Goal: Task Accomplishment & Management: Manage account settings

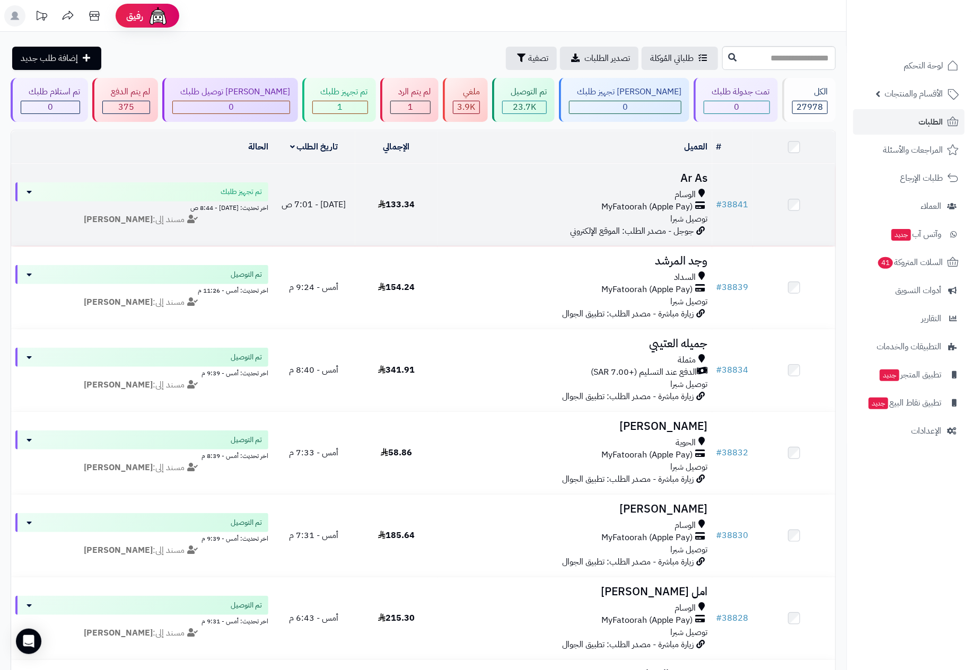
click at [628, 183] on h3 "Ar As" at bounding box center [575, 178] width 266 height 12
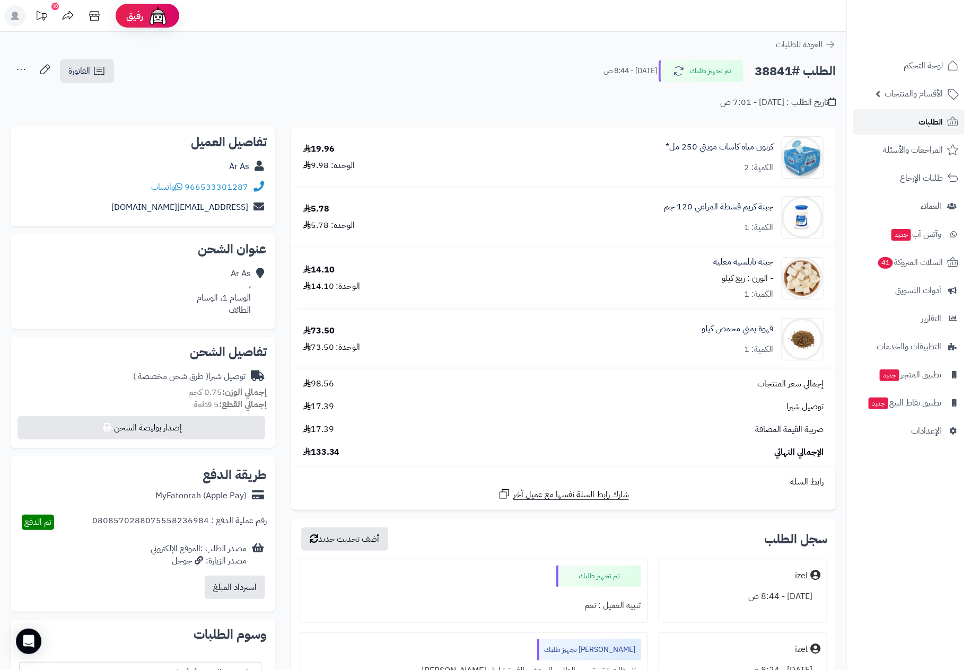
click at [915, 121] on link "الطلبات" at bounding box center [908, 121] width 111 height 25
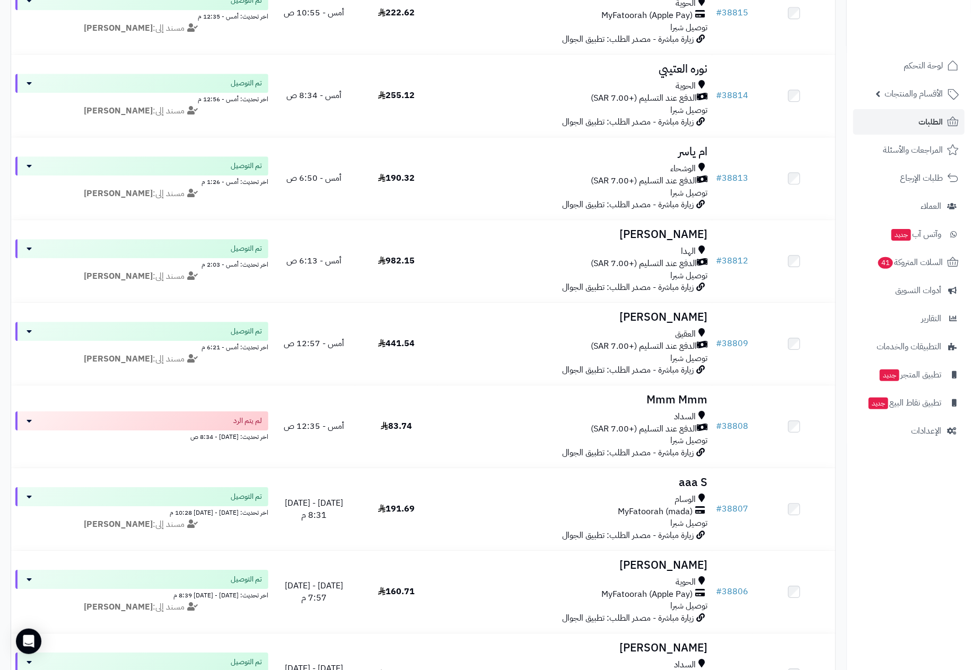
scroll to position [1352, 0]
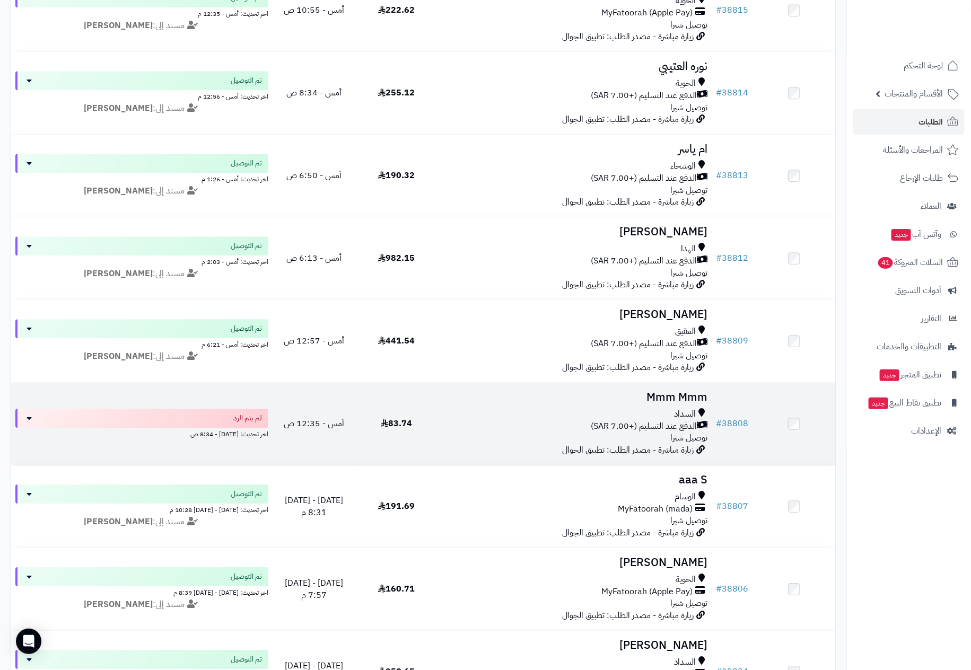
click at [559, 420] on div "السداد" at bounding box center [575, 414] width 266 height 12
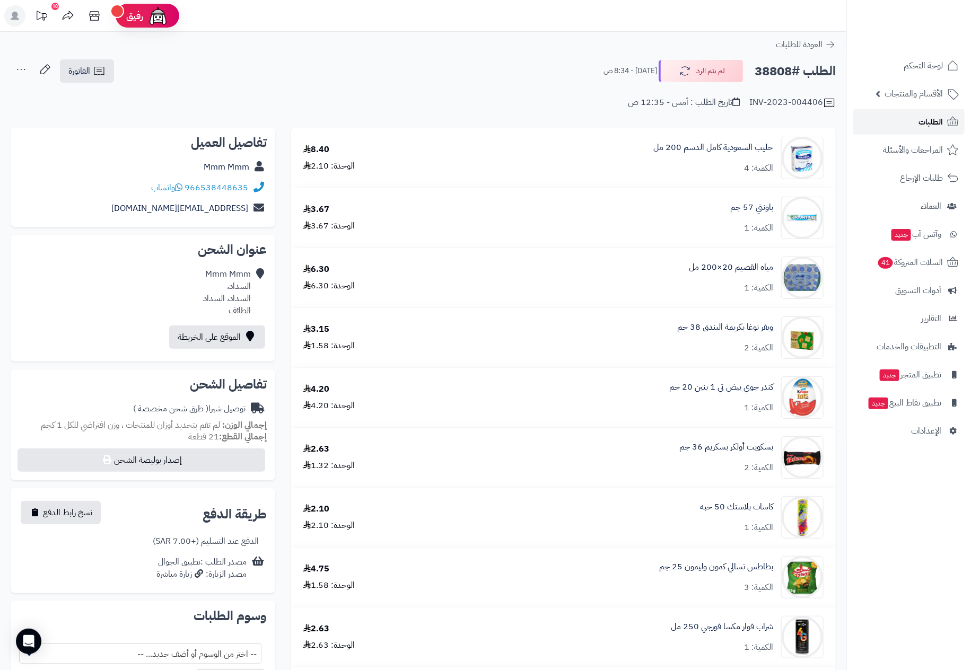
click at [924, 121] on span "الطلبات" at bounding box center [930, 122] width 24 height 15
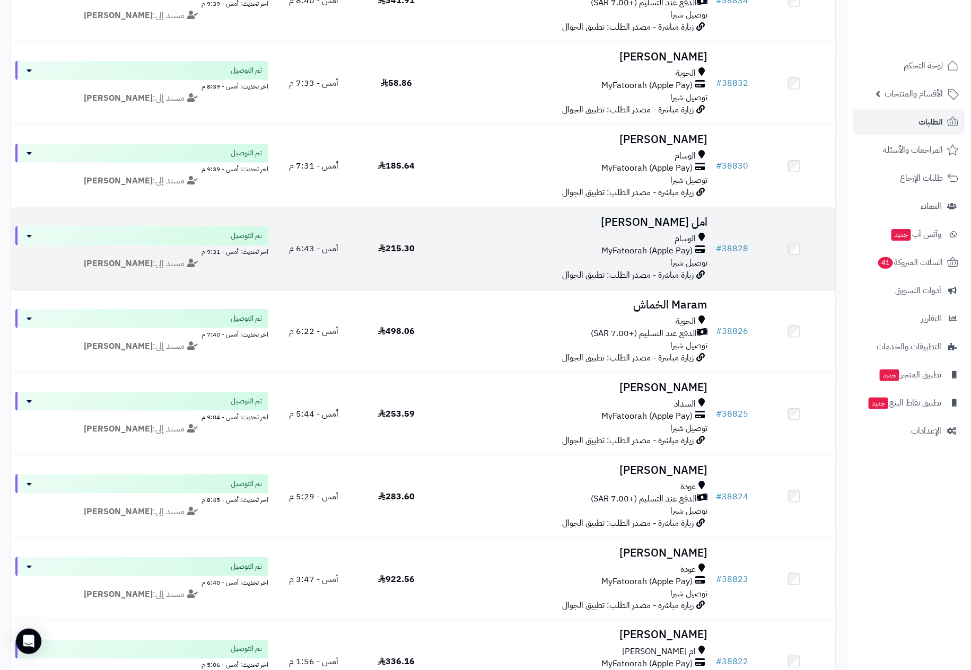
scroll to position [398, 0]
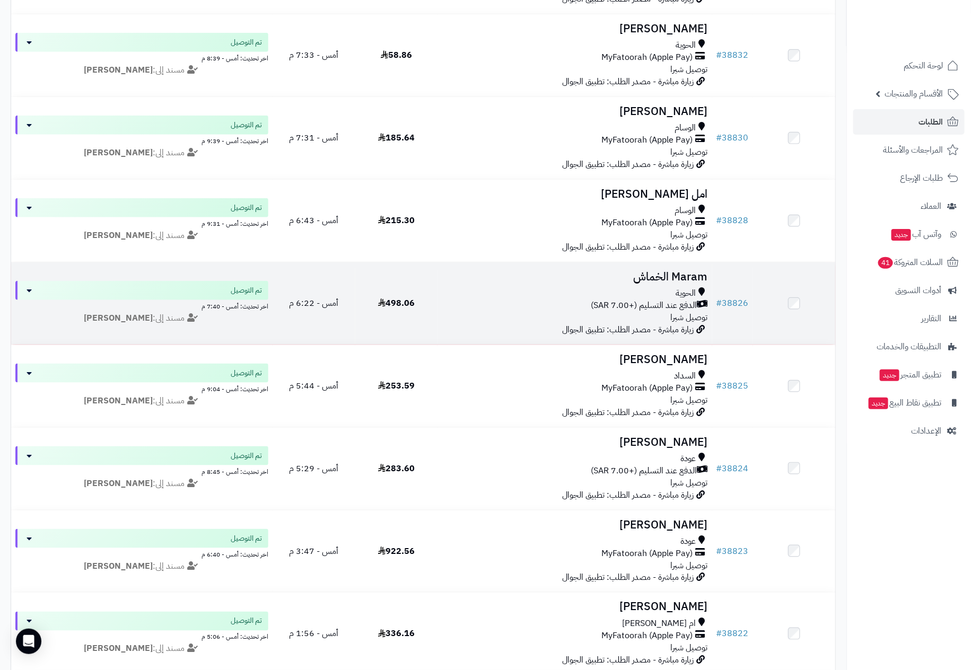
click at [624, 293] on div "الحوية" at bounding box center [575, 293] width 266 height 12
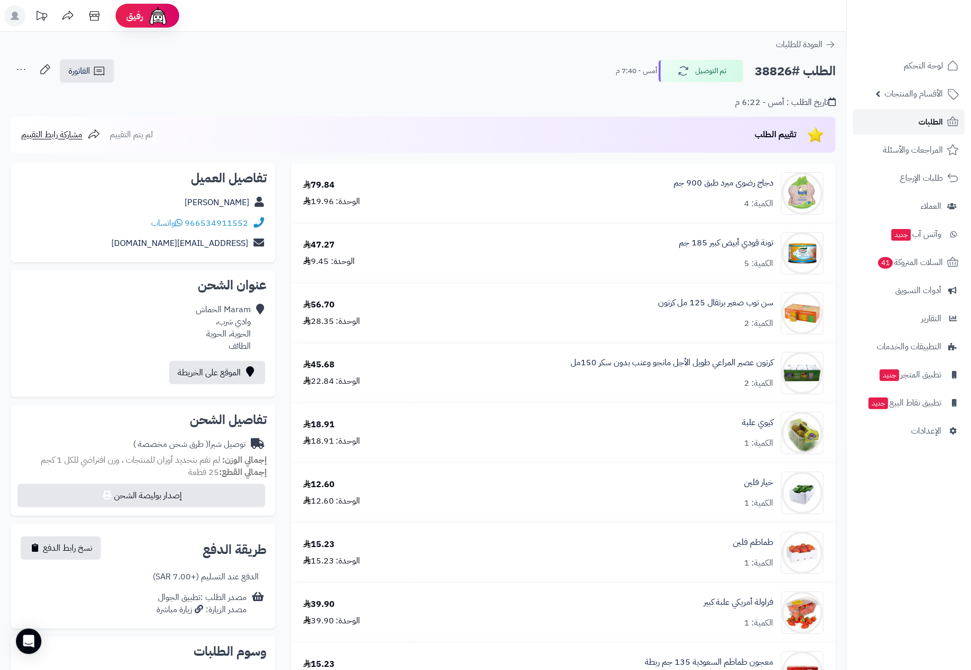
click at [915, 121] on link "الطلبات" at bounding box center [908, 121] width 111 height 25
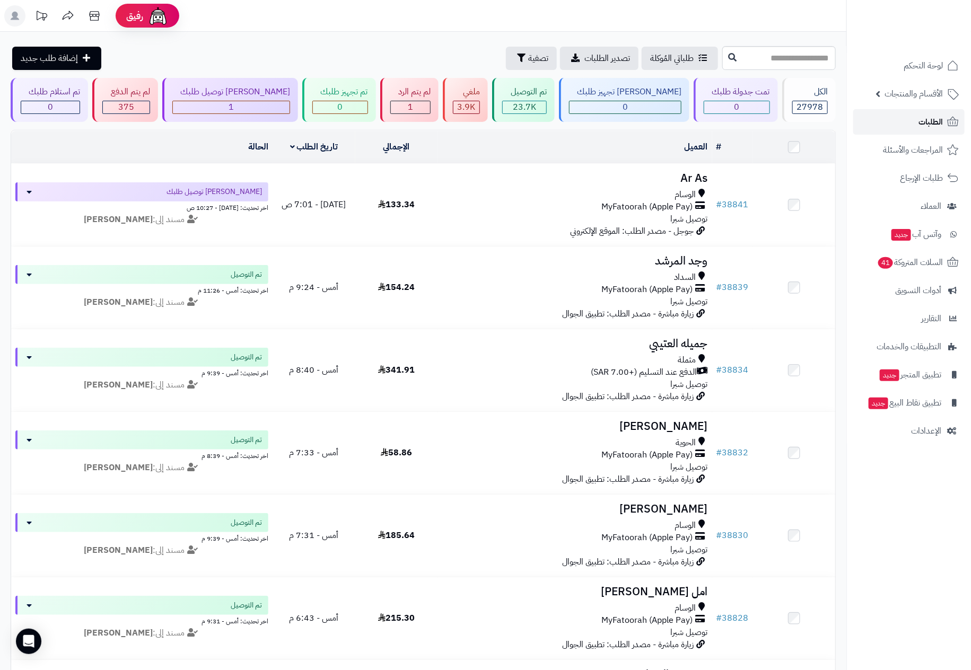
click at [931, 118] on span "الطلبات" at bounding box center [930, 122] width 24 height 15
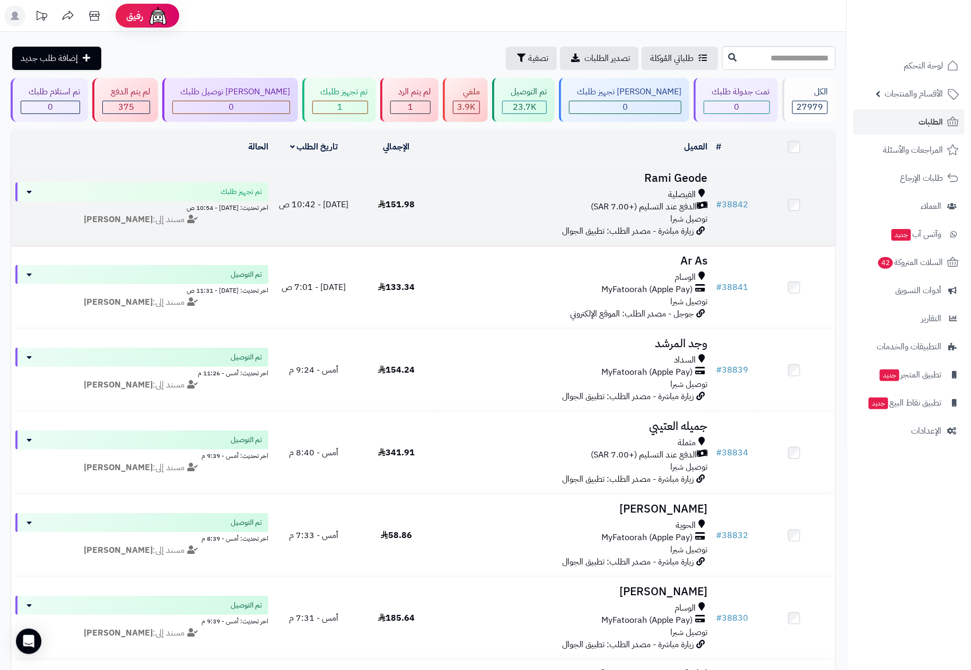
click at [613, 209] on span "الدفع عند التسليم (+7.00 SAR)" at bounding box center [644, 207] width 106 height 12
